Goal: Task Accomplishment & Management: Use online tool/utility

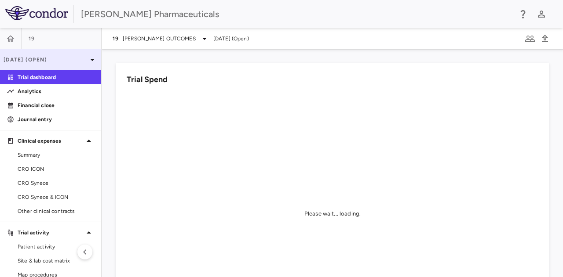
click at [45, 57] on p "[DATE] (Open)" at bounding box center [45, 60] width 83 height 8
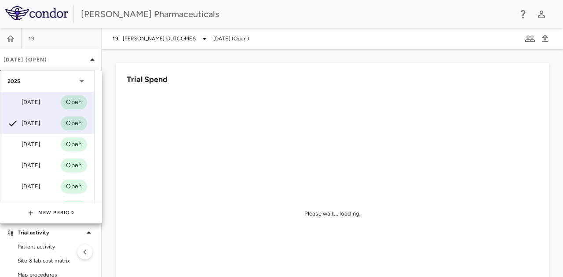
click at [33, 104] on div "Aug 2025" at bounding box center [23, 102] width 33 height 11
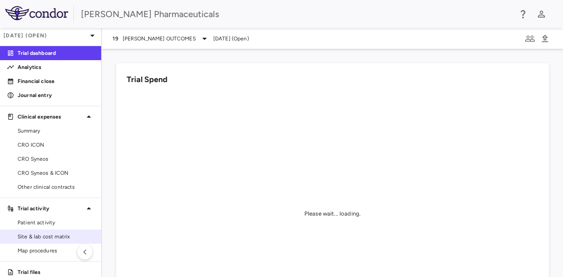
scroll to position [44, 0]
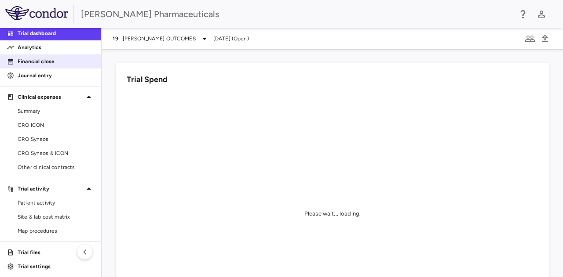
click at [62, 62] on p "Financial close" at bounding box center [56, 62] width 76 height 8
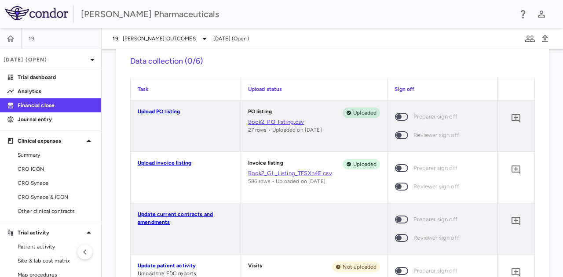
scroll to position [659, 0]
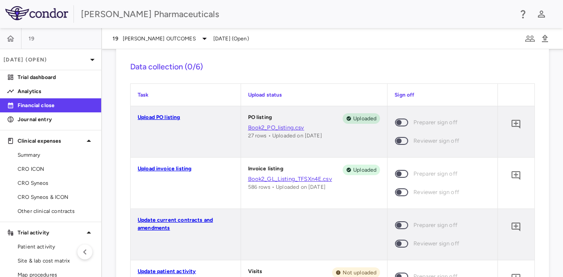
drag, startPoint x: 60, startPoint y: 107, endPoint x: 63, endPoint y: 111, distance: 5.0
click at [60, 107] on p "Financial close" at bounding box center [56, 106] width 76 height 8
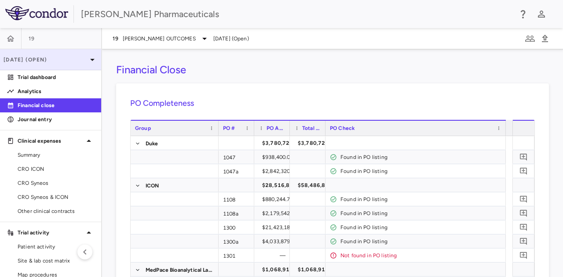
click at [85, 65] on div "[DATE] (Open)" at bounding box center [50, 59] width 101 height 21
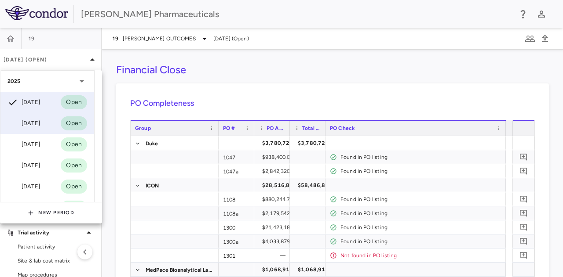
click at [26, 120] on div "[DATE]" at bounding box center [23, 123] width 33 height 11
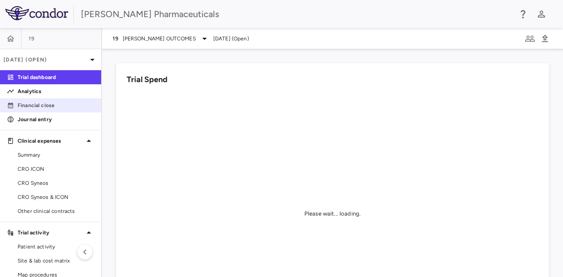
click at [41, 108] on p "Financial close" at bounding box center [56, 106] width 76 height 8
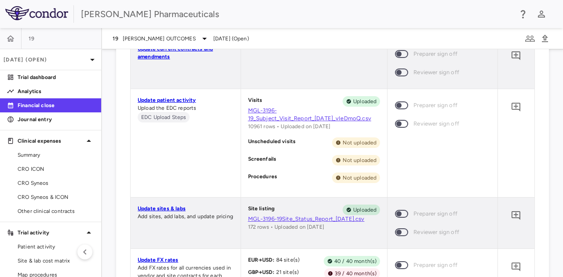
scroll to position [834, 0]
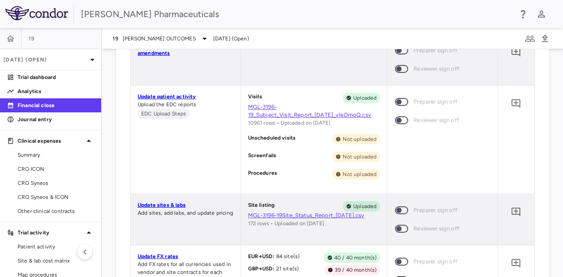
click at [292, 115] on link "MGL-3196-19_Subject_Visit_Report_[DATE]_vIeDmoQ.csv" at bounding box center [314, 111] width 132 height 16
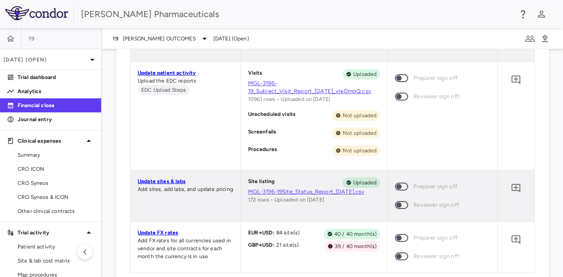
scroll to position [878, 0]
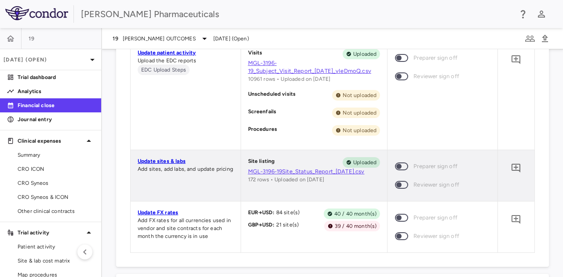
click at [300, 172] on link "MGL-3196-19Site_Status_Report_[DATE].csv" at bounding box center [314, 172] width 132 height 8
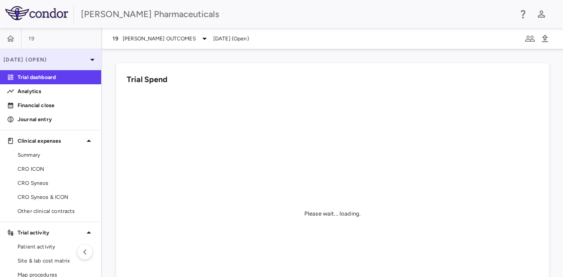
click at [65, 61] on p "[DATE] (Open)" at bounding box center [45, 60] width 83 height 8
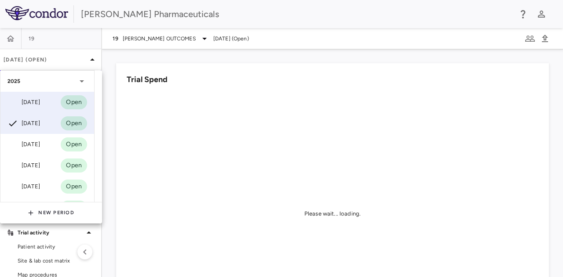
click at [40, 104] on div "[DATE]" at bounding box center [23, 102] width 33 height 11
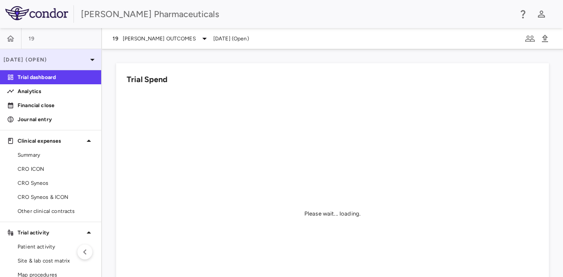
click at [89, 61] on icon at bounding box center [92, 59] width 11 height 11
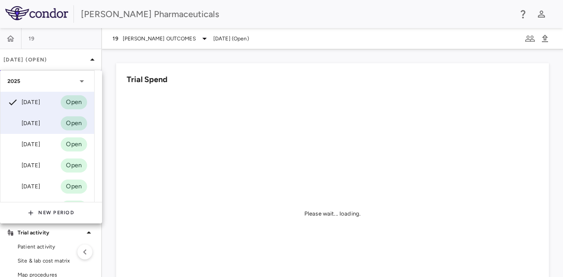
click at [40, 122] on div "[DATE]" at bounding box center [23, 123] width 33 height 11
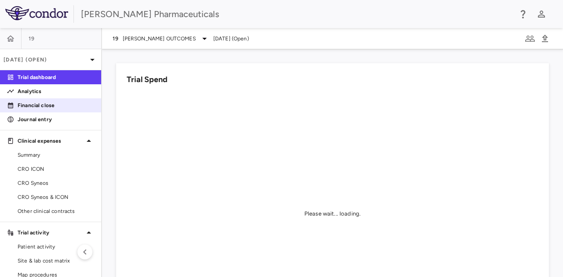
click at [42, 111] on link "Financial close" at bounding box center [50, 105] width 101 height 13
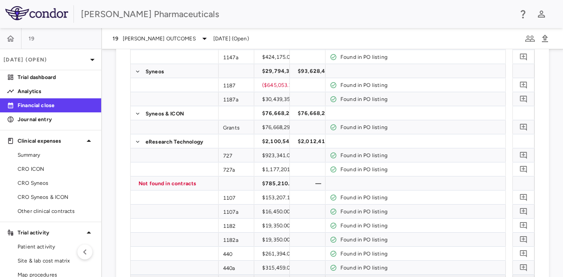
scroll to position [878, 0]
